Goal: Information Seeking & Learning: Check status

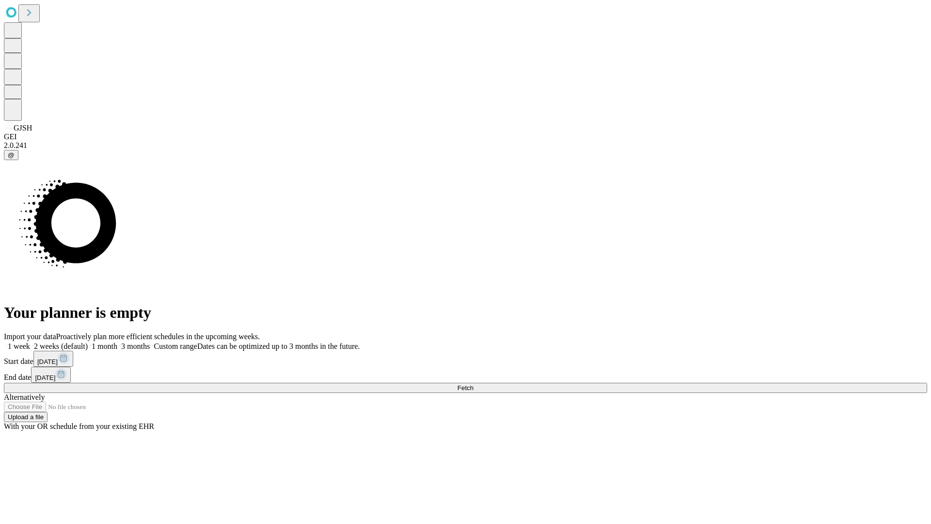
click at [473, 384] on span "Fetch" at bounding box center [465, 387] width 16 height 7
